Goal: Information Seeking & Learning: Learn about a topic

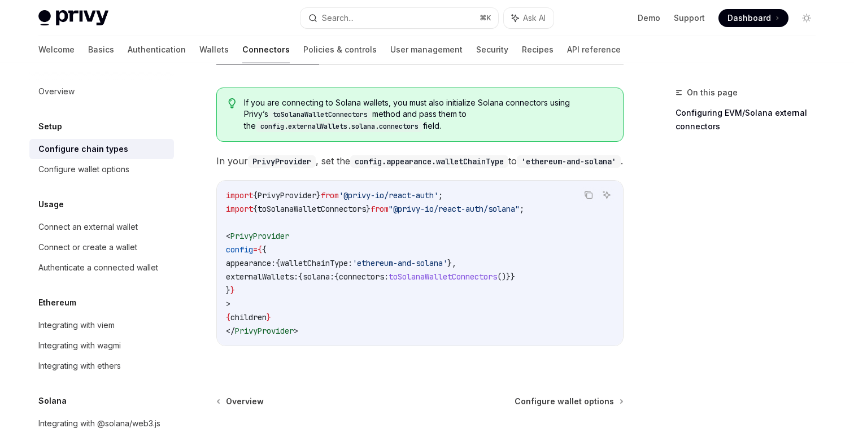
scroll to position [216, 0]
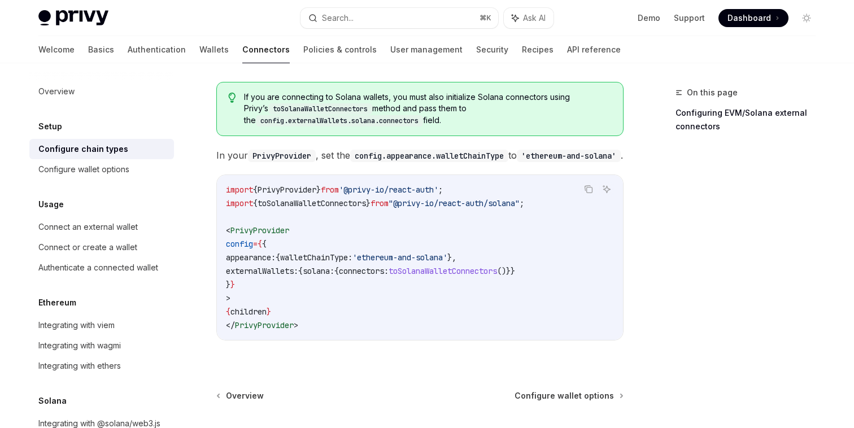
click at [316, 230] on code "import { PrivyProvider } from '@privy-io/react-auth' ; import { toSolanaWalletC…" at bounding box center [420, 257] width 388 height 149
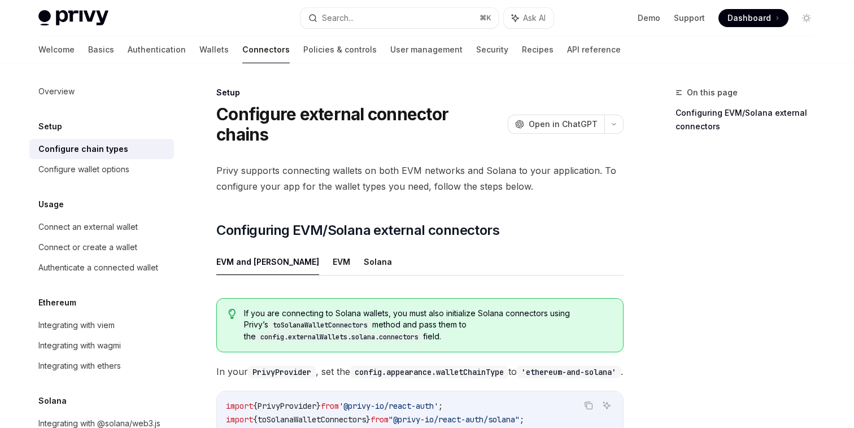
click at [311, 249] on ul "EVM and Solana EVM Solana" at bounding box center [419, 262] width 407 height 27
click at [333, 249] on button "EVM" at bounding box center [342, 262] width 18 height 27
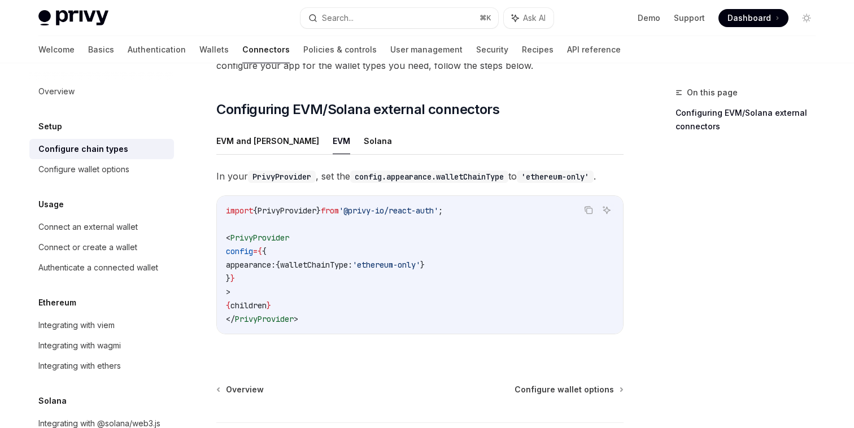
scroll to position [141, 0]
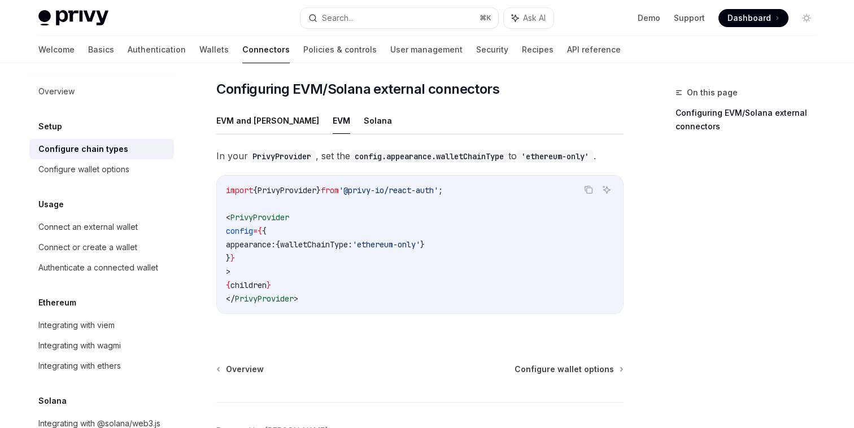
click at [330, 240] on span "walletChainType:" at bounding box center [316, 245] width 72 height 10
click at [102, 175] on div "Configure wallet options" at bounding box center [83, 170] width 91 height 14
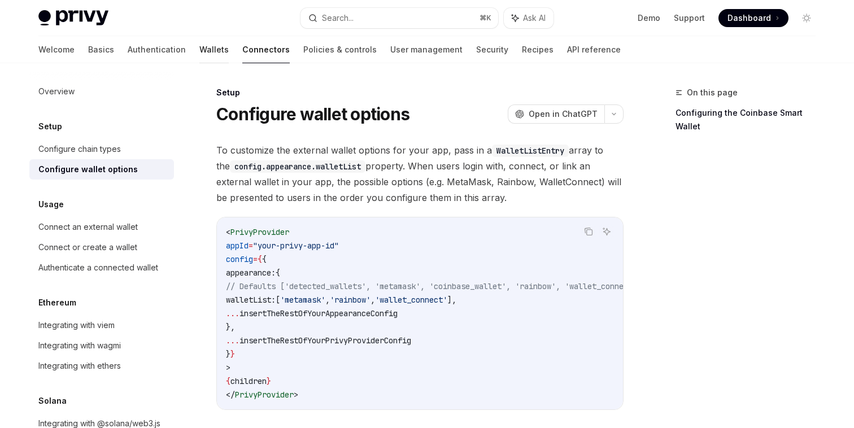
click at [199, 53] on link "Wallets" at bounding box center [213, 49] width 29 height 27
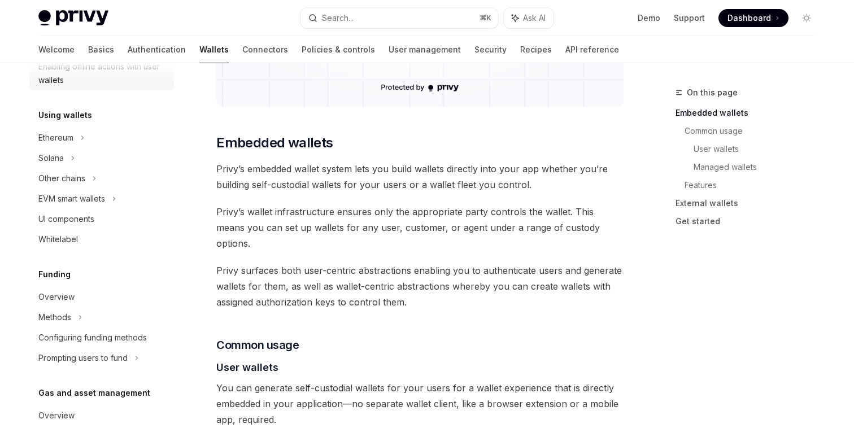
scroll to position [253, 0]
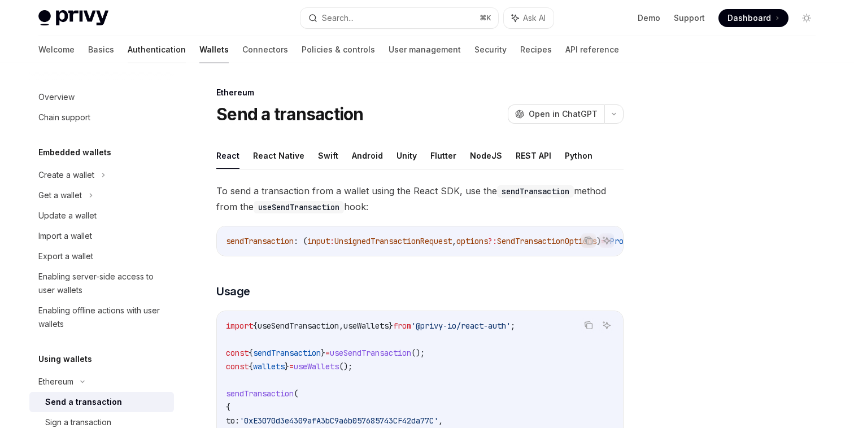
click at [128, 49] on link "Authentication" at bounding box center [157, 49] width 58 height 27
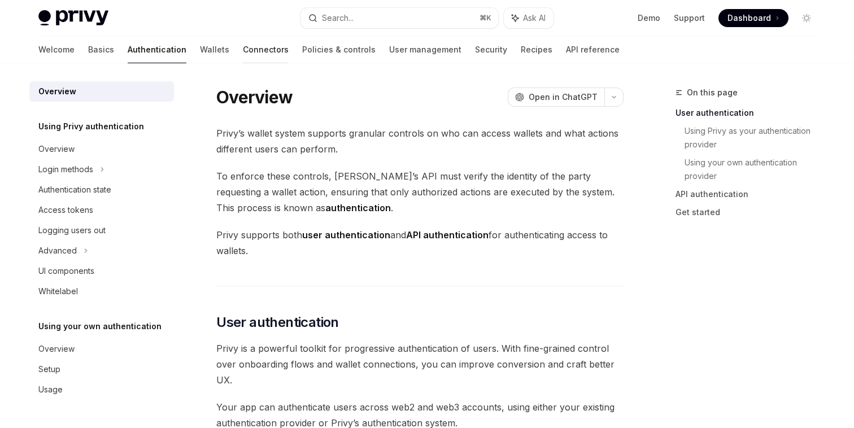
click at [243, 46] on link "Connectors" at bounding box center [266, 49] width 46 height 27
type textarea "*"
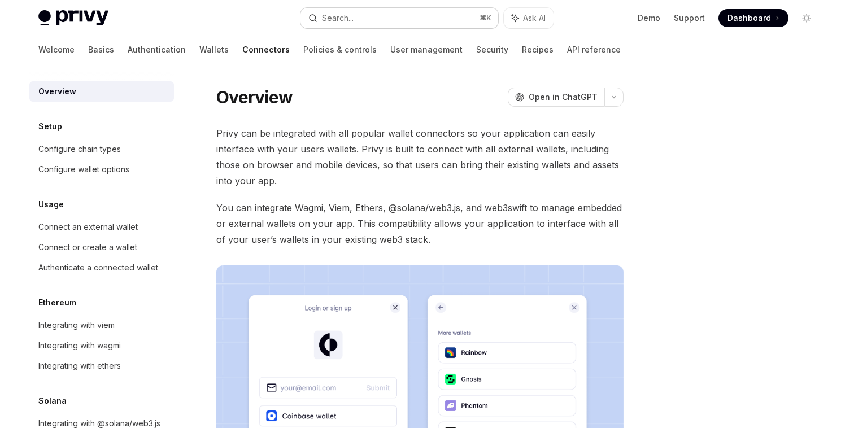
click at [332, 17] on div "Search..." at bounding box center [338, 18] width 32 height 14
